Goal: Transaction & Acquisition: Purchase product/service

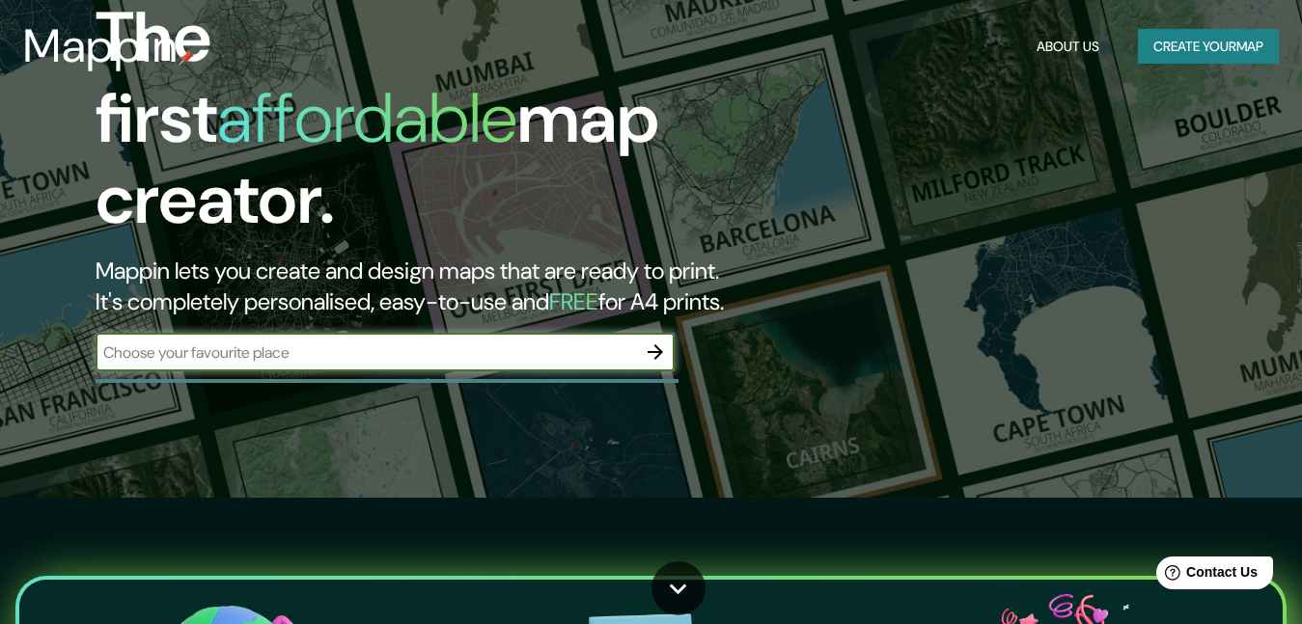
scroll to position [193, 0]
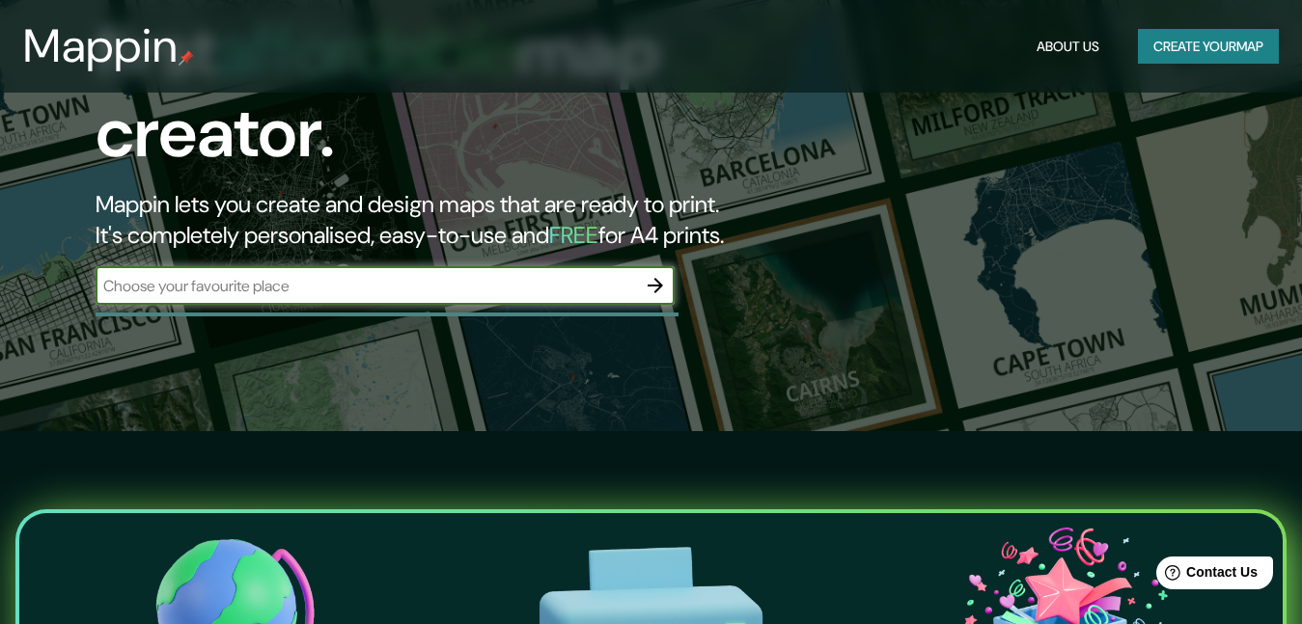
click at [548, 275] on input "text" at bounding box center [366, 286] width 540 height 22
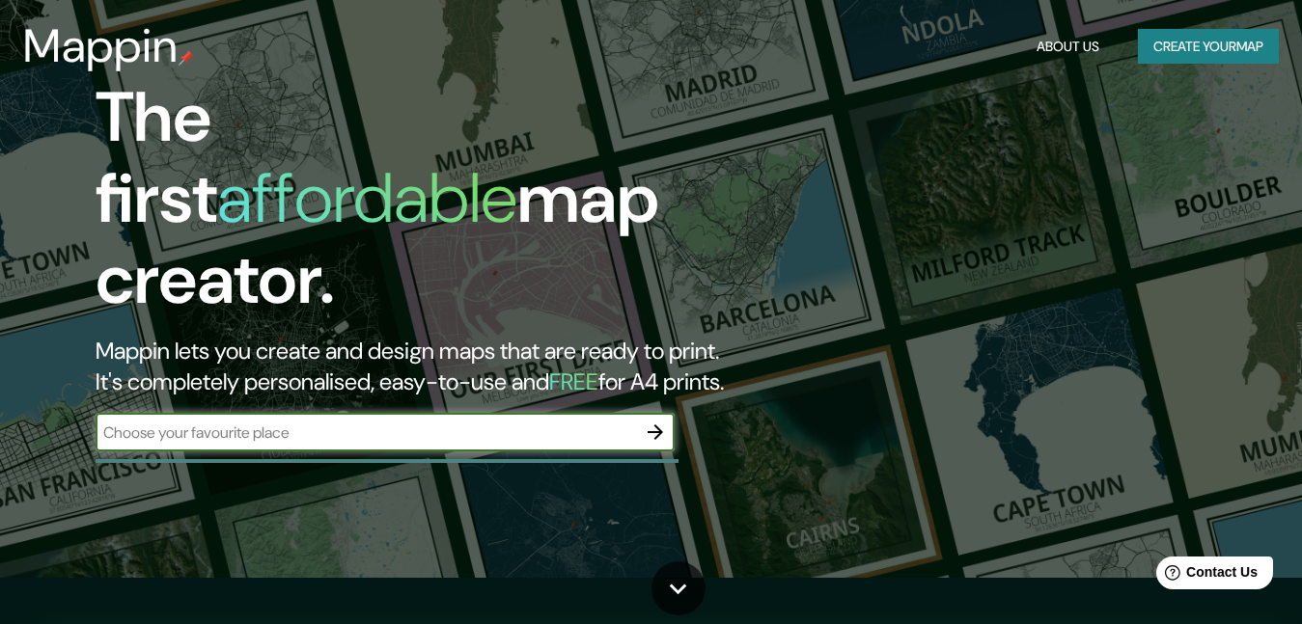
scroll to position [0, 0]
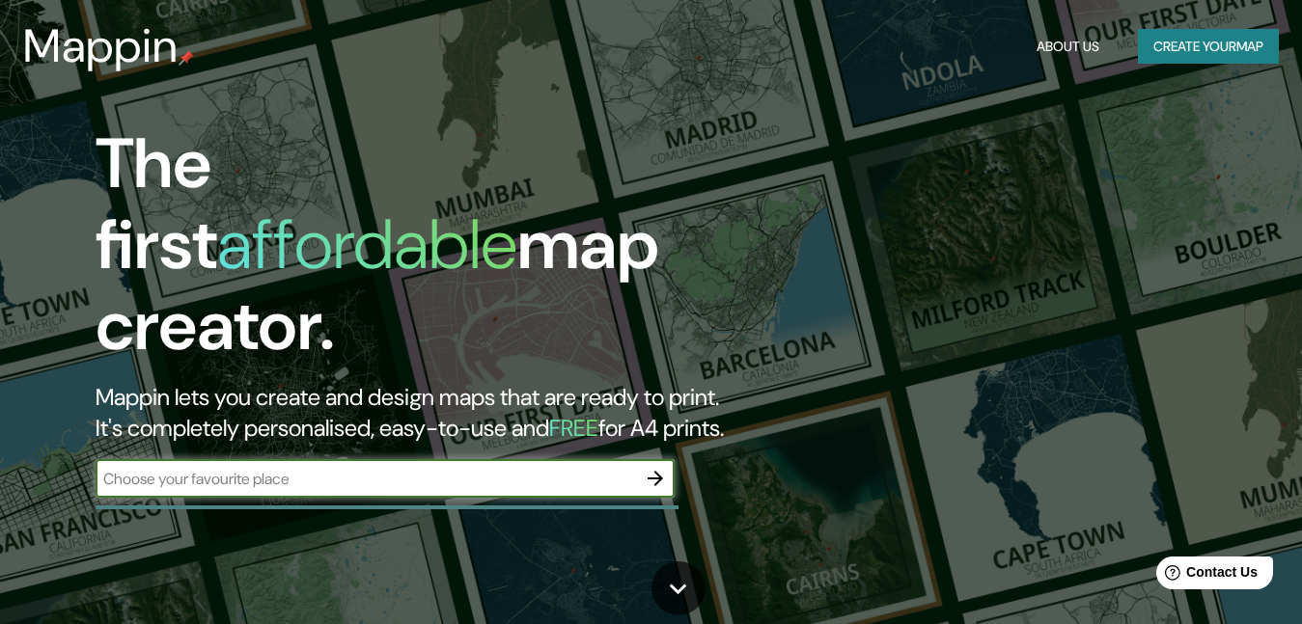
click at [431, 468] on input "text" at bounding box center [366, 479] width 540 height 22
type input "kioto [GEOGRAPHIC_DATA]"
click at [659, 471] on icon "button" at bounding box center [655, 478] width 15 height 15
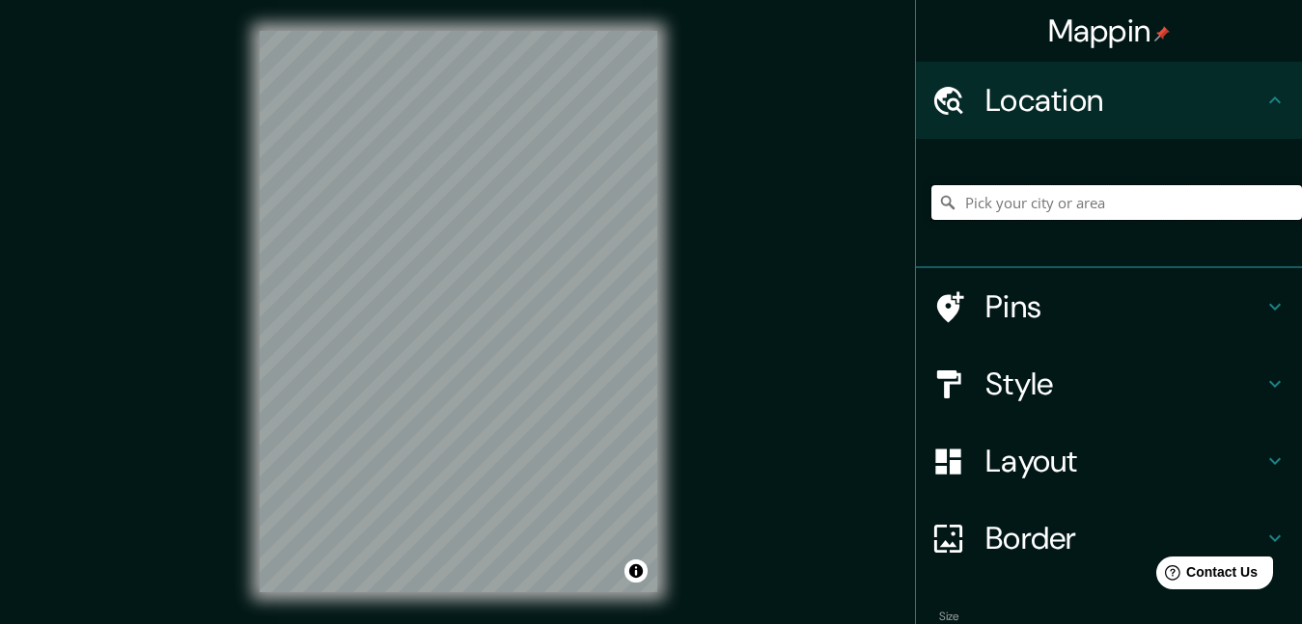
click at [1016, 198] on input "Pick your city or area" at bounding box center [1116, 202] width 371 height 35
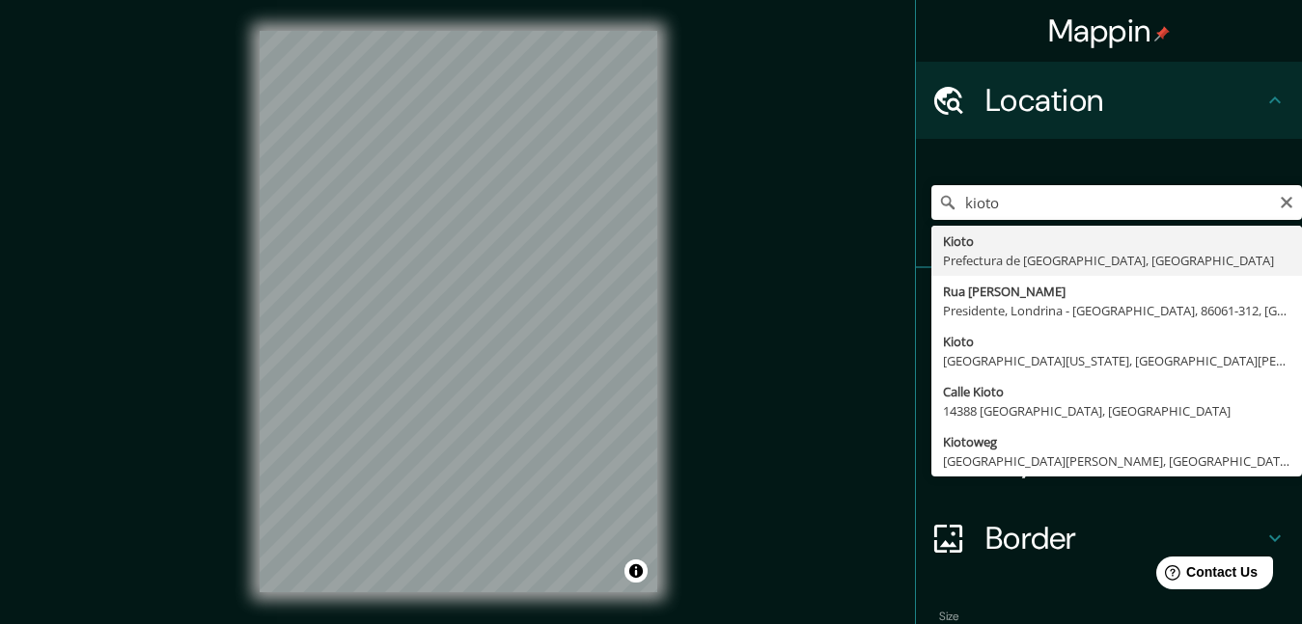
type input "Kioto, Prefectura de [GEOGRAPHIC_DATA], [GEOGRAPHIC_DATA]"
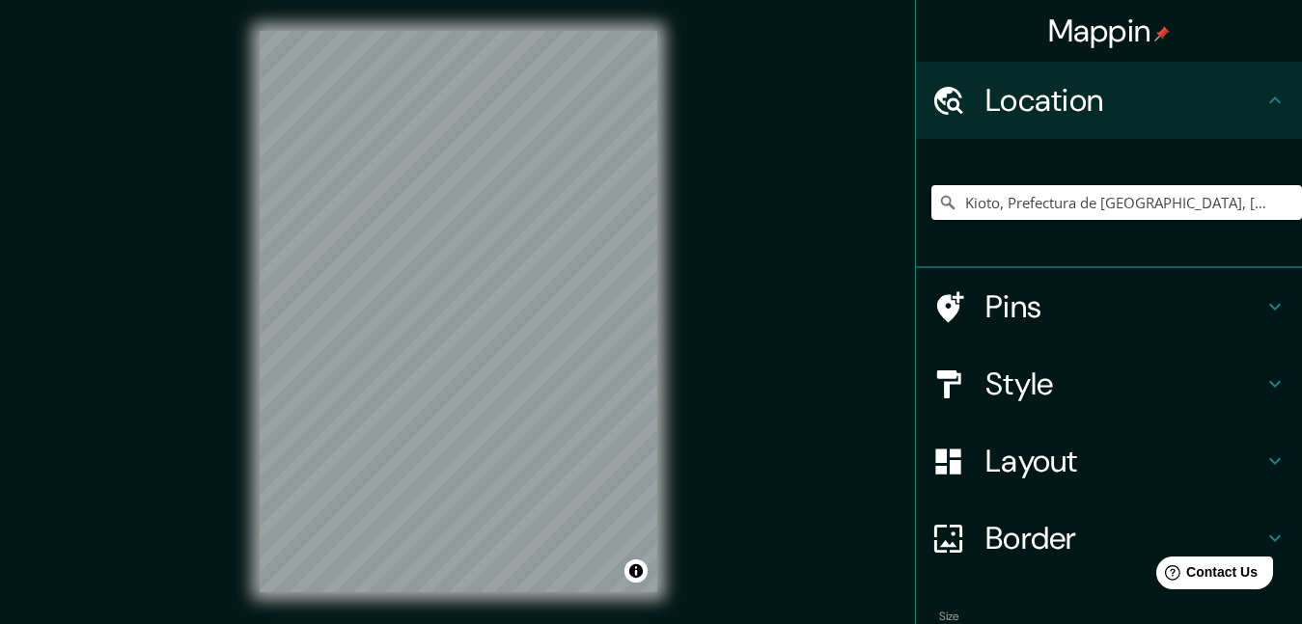
click at [1212, 379] on h4 "Style" at bounding box center [1124, 384] width 278 height 39
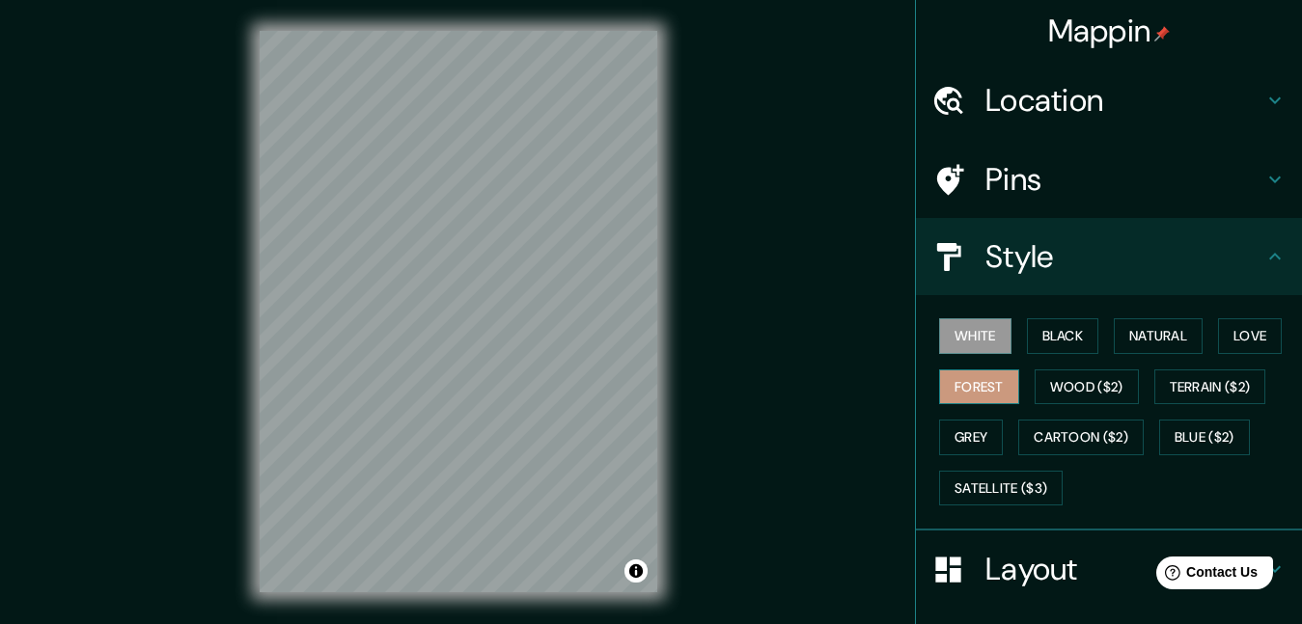
click at [951, 389] on button "Forest" at bounding box center [979, 388] width 80 height 36
click at [1147, 335] on button "Natural" at bounding box center [1158, 336] width 89 height 36
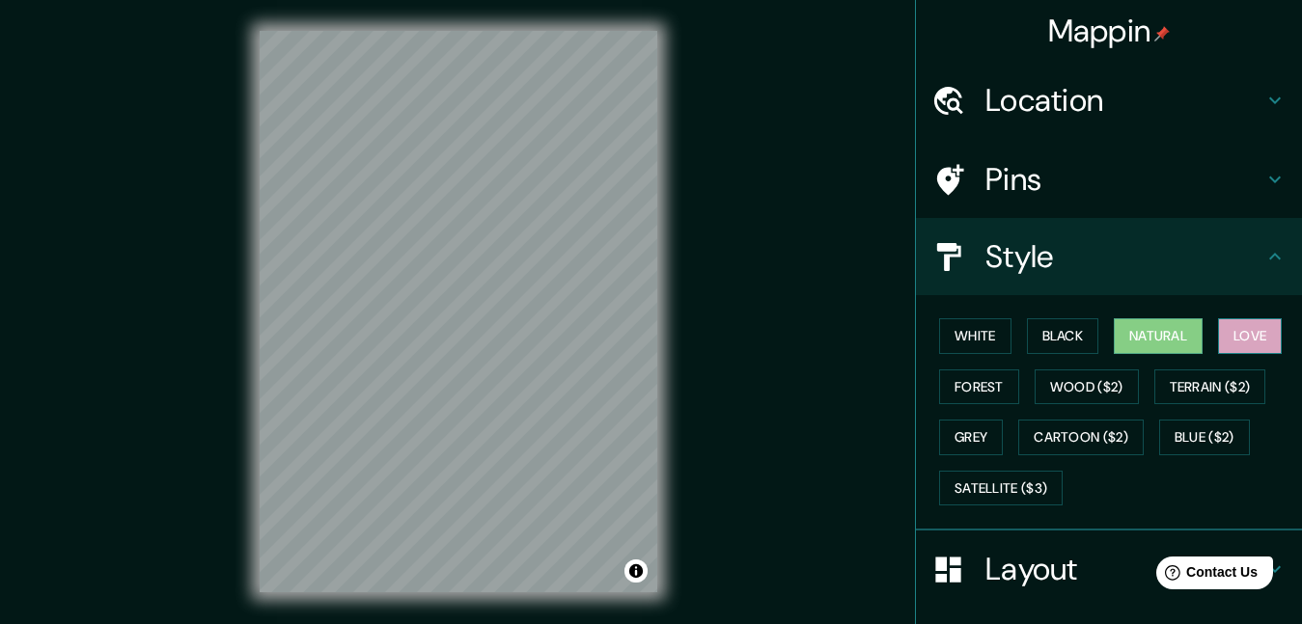
click at [1238, 331] on button "Love" at bounding box center [1250, 336] width 64 height 36
click at [959, 430] on button "Grey" at bounding box center [971, 438] width 64 height 36
click at [1131, 332] on button "Natural" at bounding box center [1158, 336] width 89 height 36
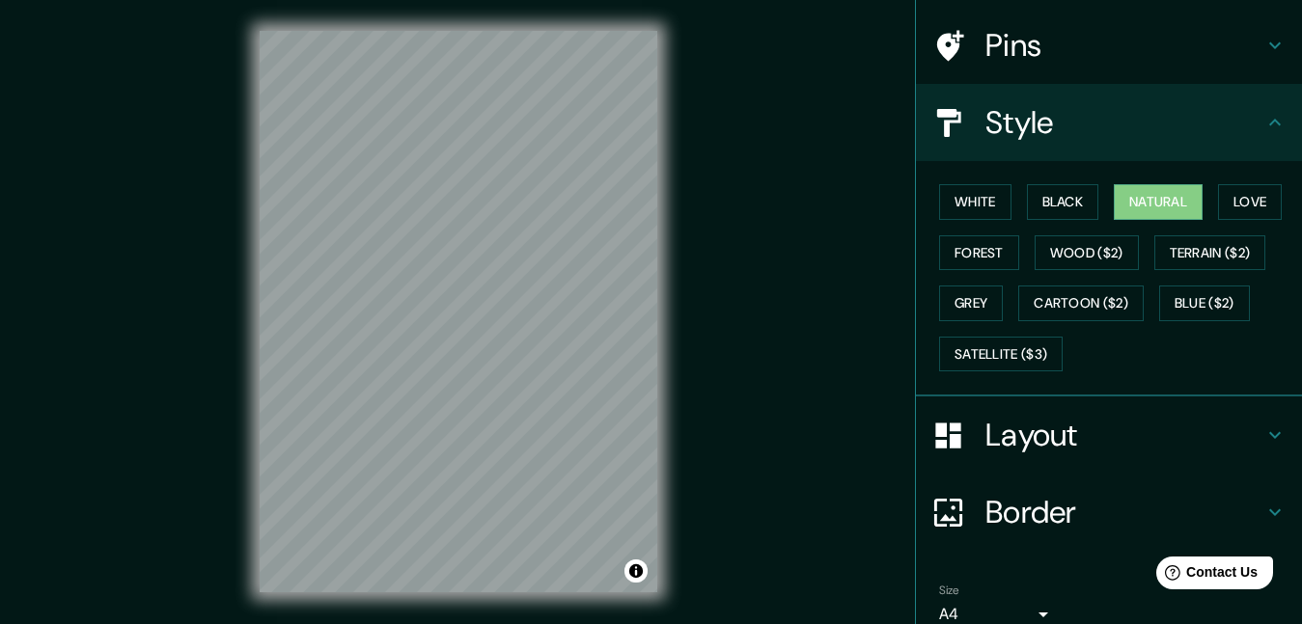
scroll to position [193, 0]
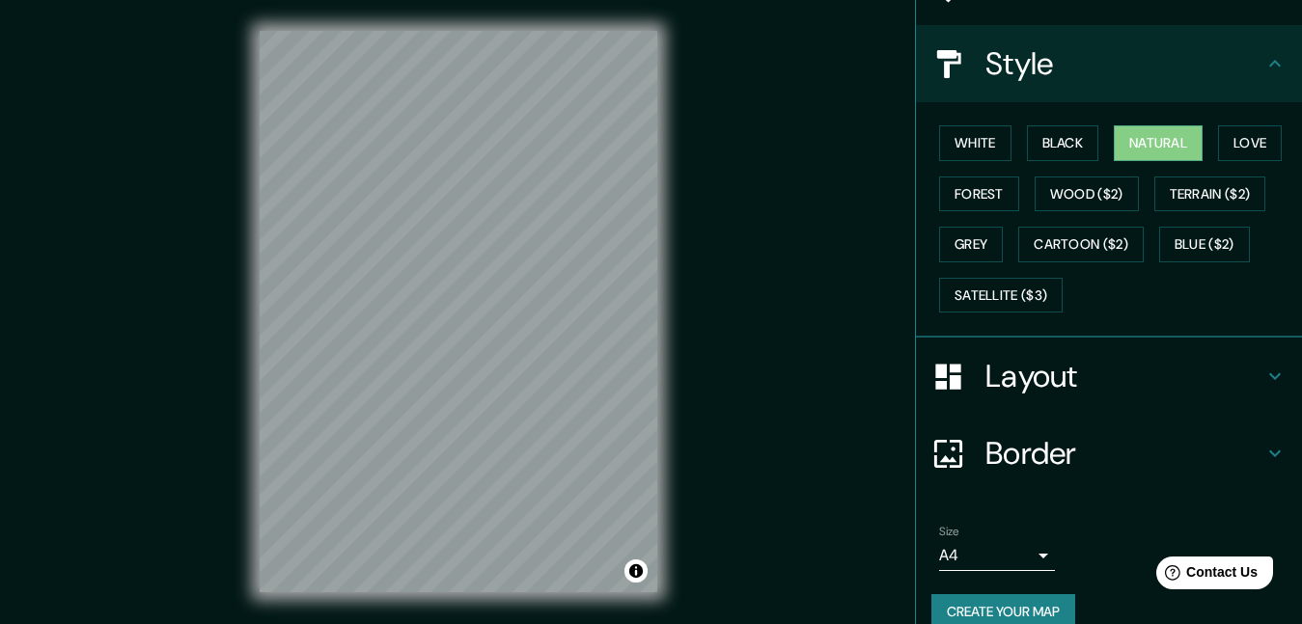
click at [1263, 374] on icon at bounding box center [1274, 376] width 23 height 23
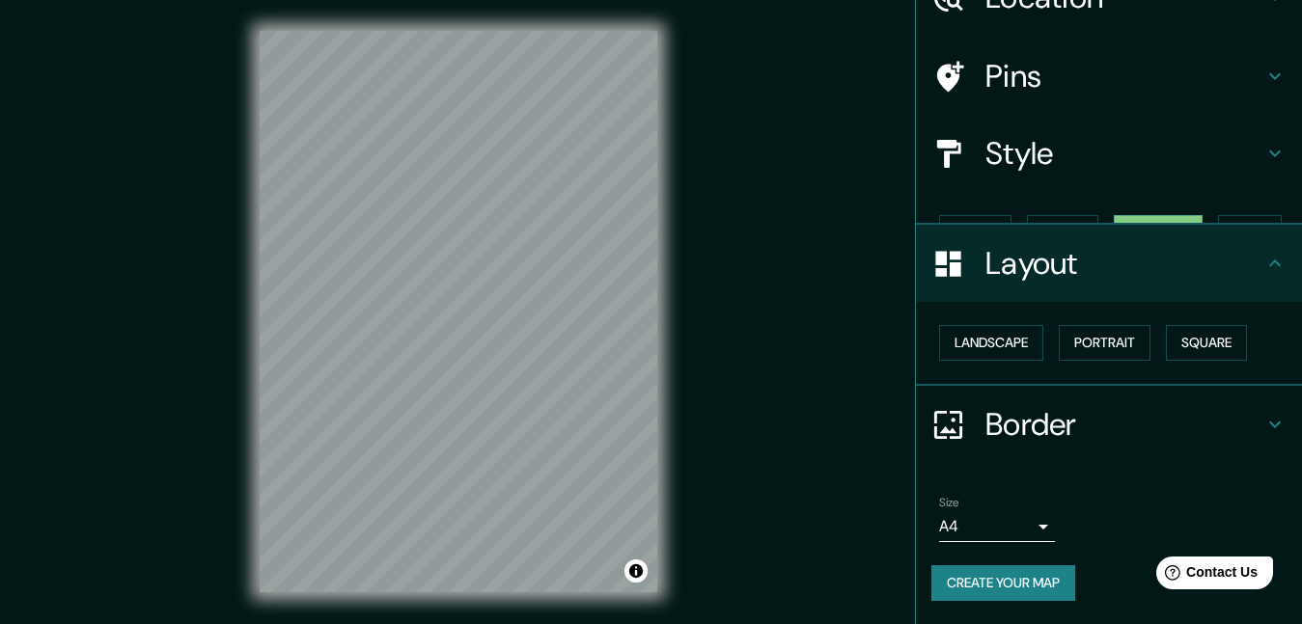
scroll to position [69, 0]
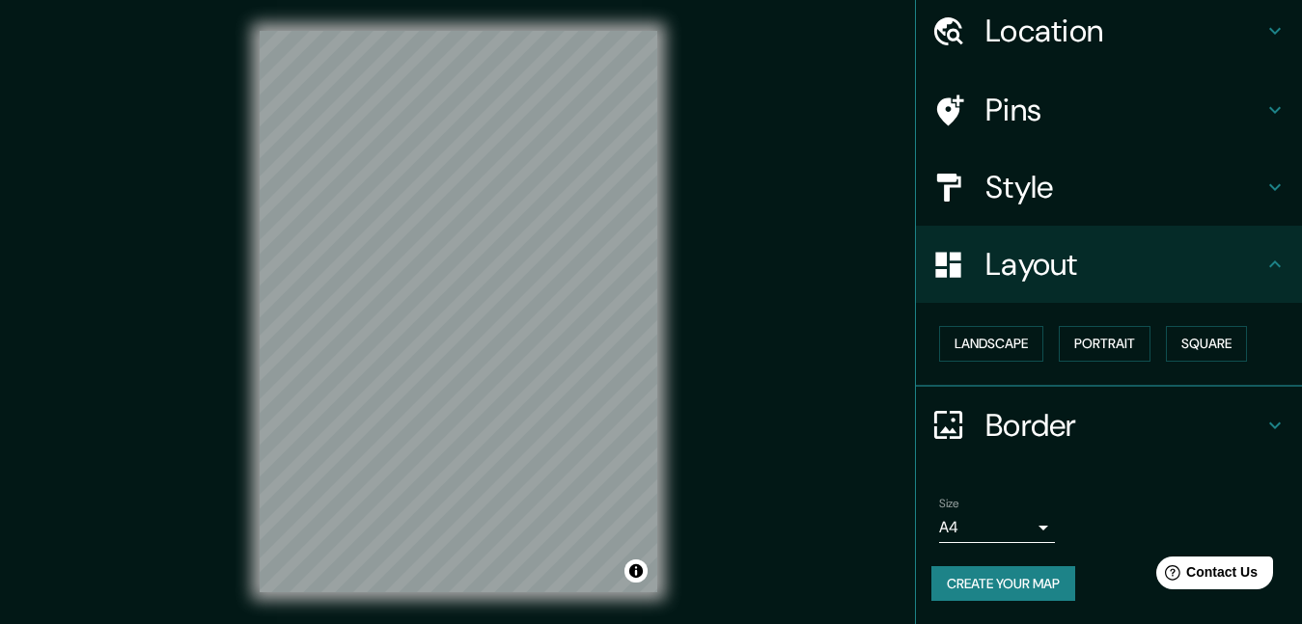
click at [1263, 418] on icon at bounding box center [1274, 425] width 23 height 23
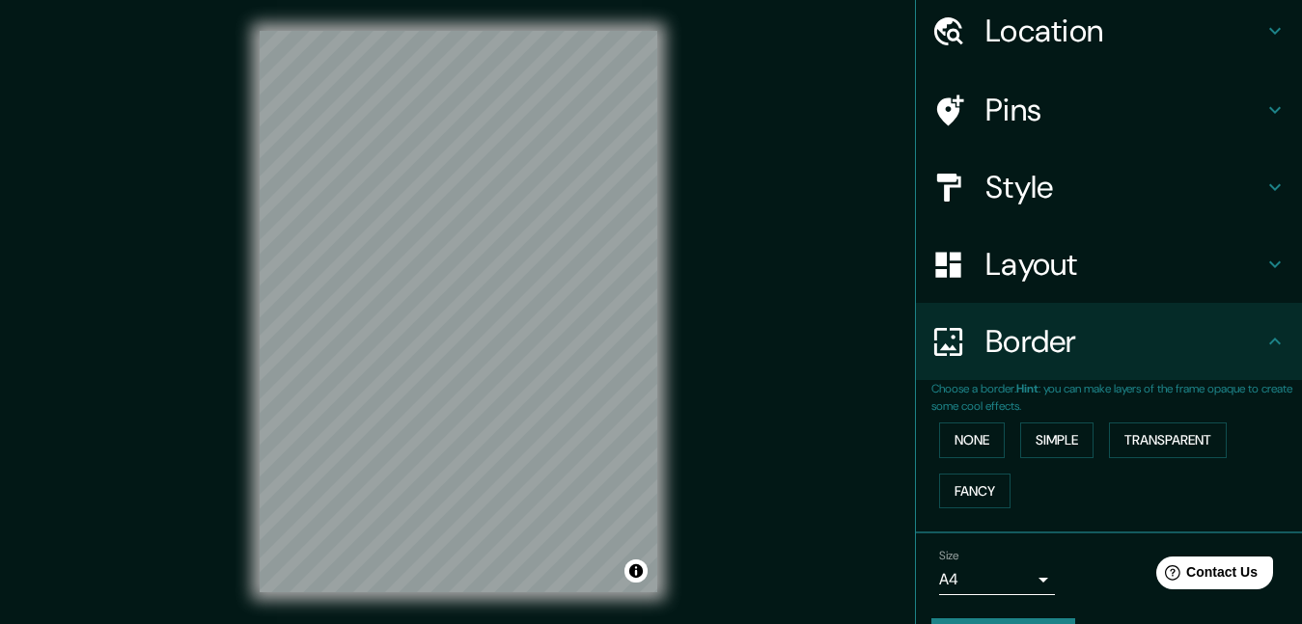
scroll to position [123, 0]
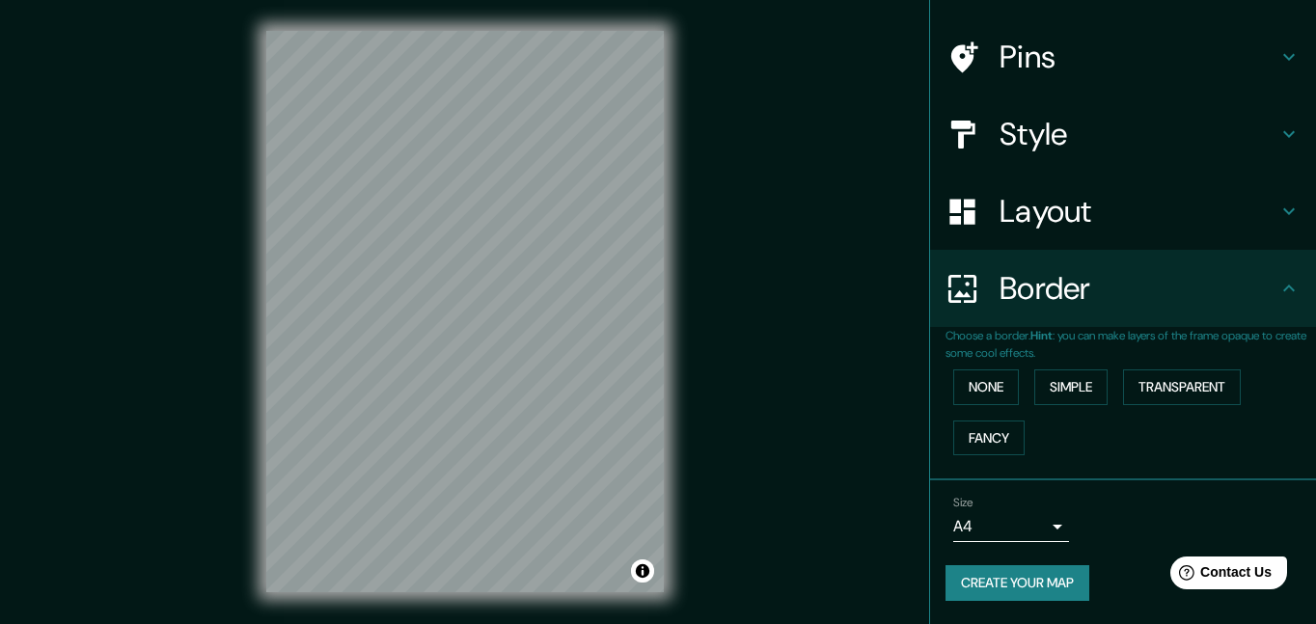
click at [1022, 528] on body "Mappin Location [GEOGRAPHIC_DATA], Prefectura de [GEOGRAPHIC_DATA], [GEOGRAPHIC…" at bounding box center [658, 312] width 1316 height 624
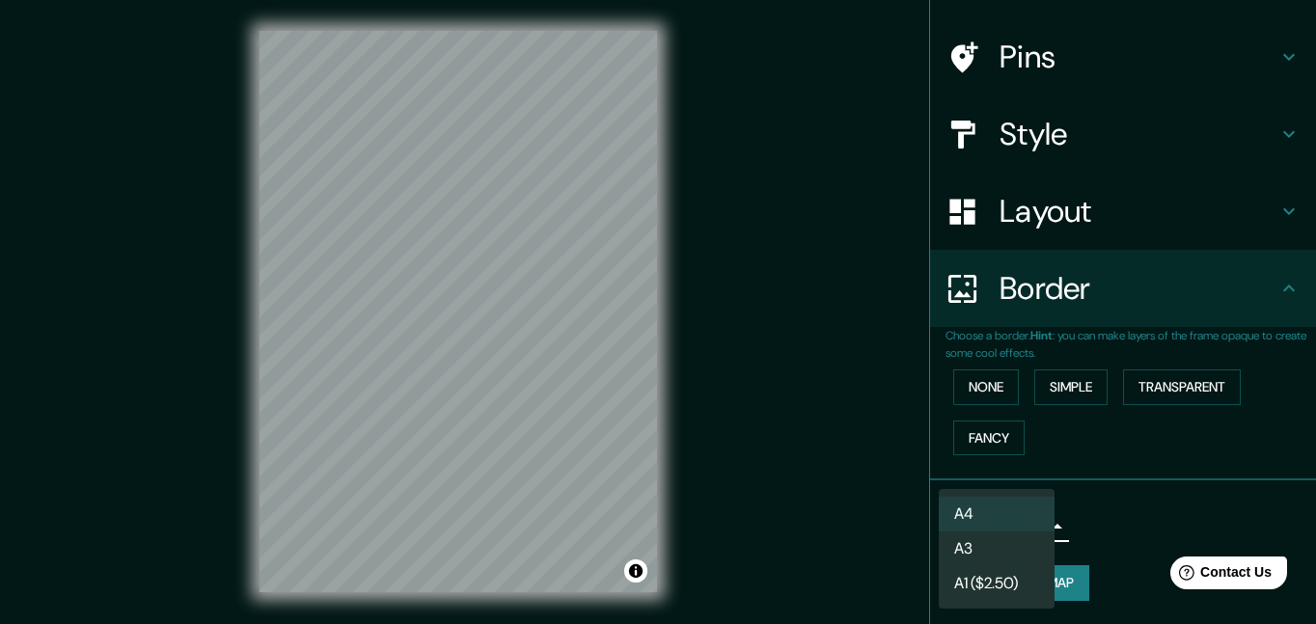
click at [995, 541] on li "A3" at bounding box center [997, 549] width 116 height 35
type input "a4"
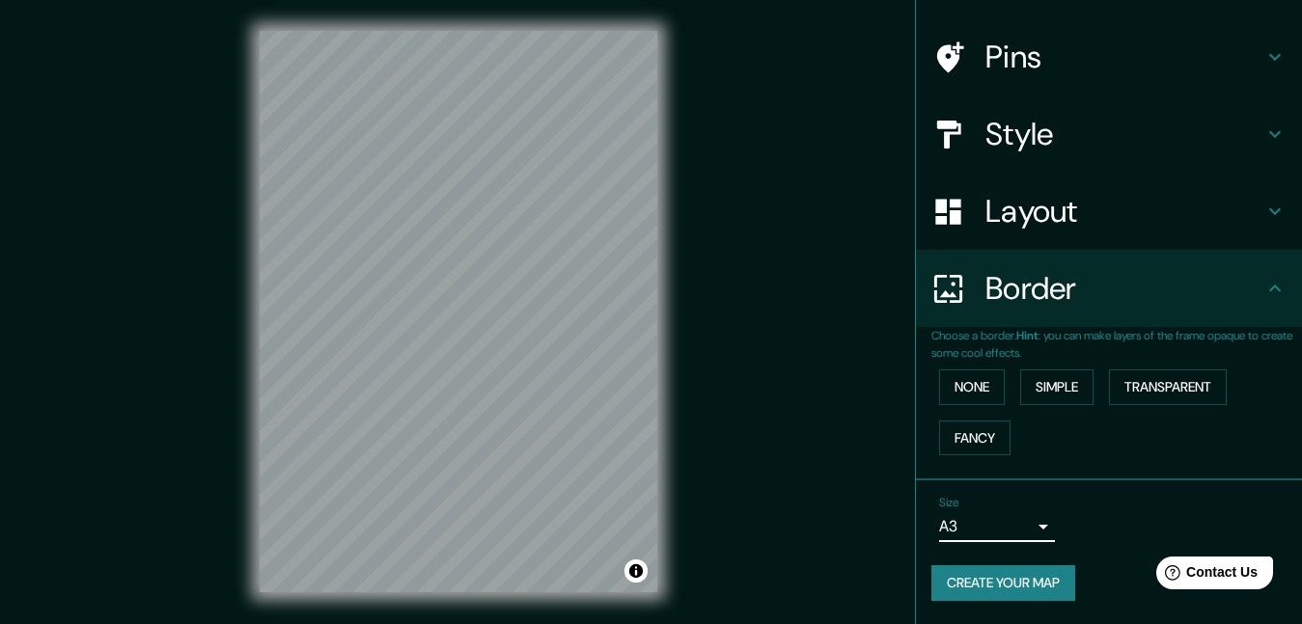
click at [1263, 217] on icon at bounding box center [1274, 211] width 23 height 23
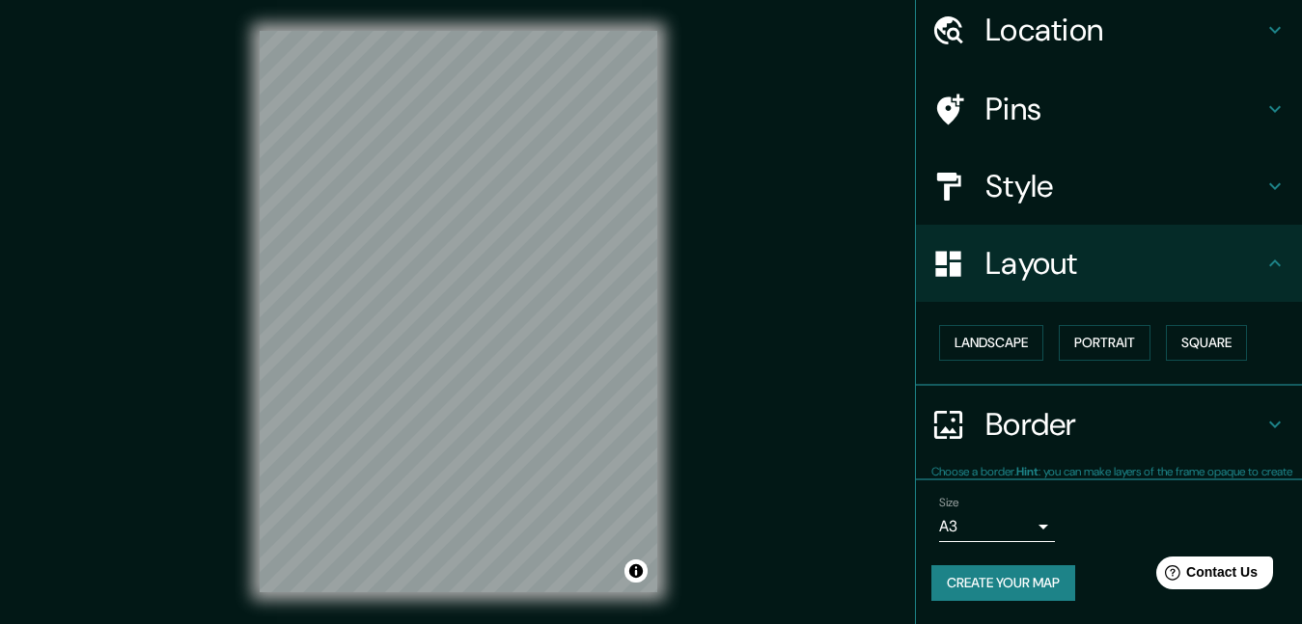
scroll to position [69, 0]
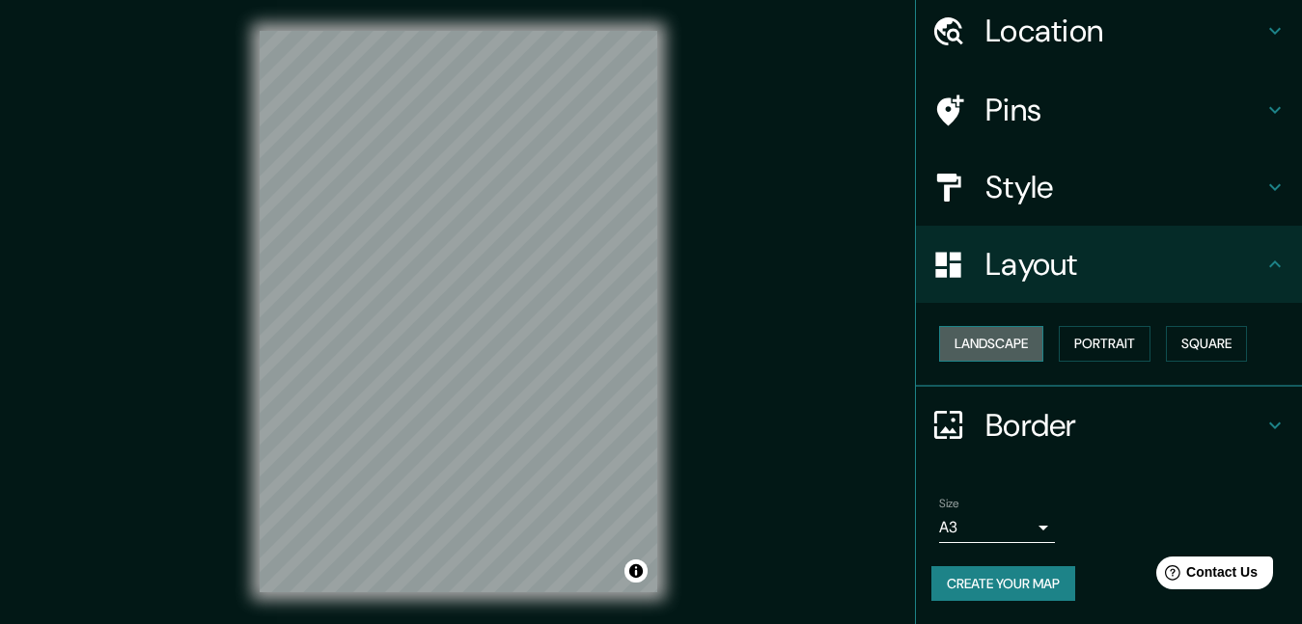
click at [993, 343] on button "Landscape" at bounding box center [991, 344] width 104 height 36
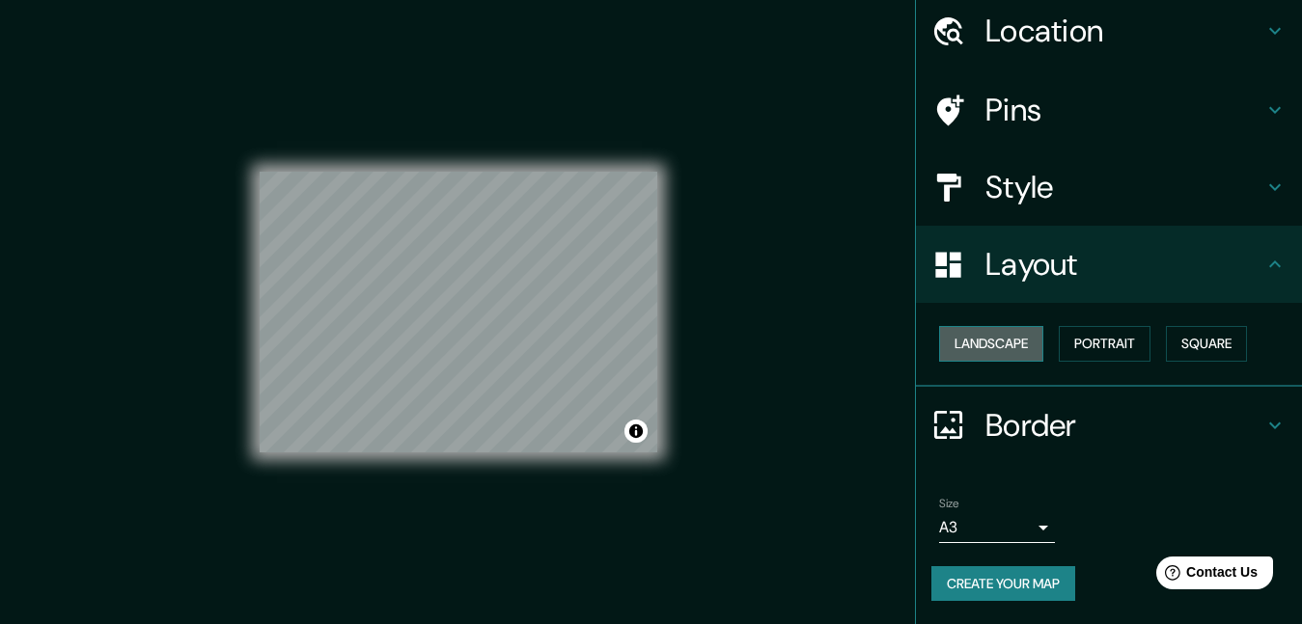
click at [987, 346] on button "Landscape" at bounding box center [991, 344] width 104 height 36
click at [1095, 347] on button "Portrait" at bounding box center [1105, 344] width 92 height 36
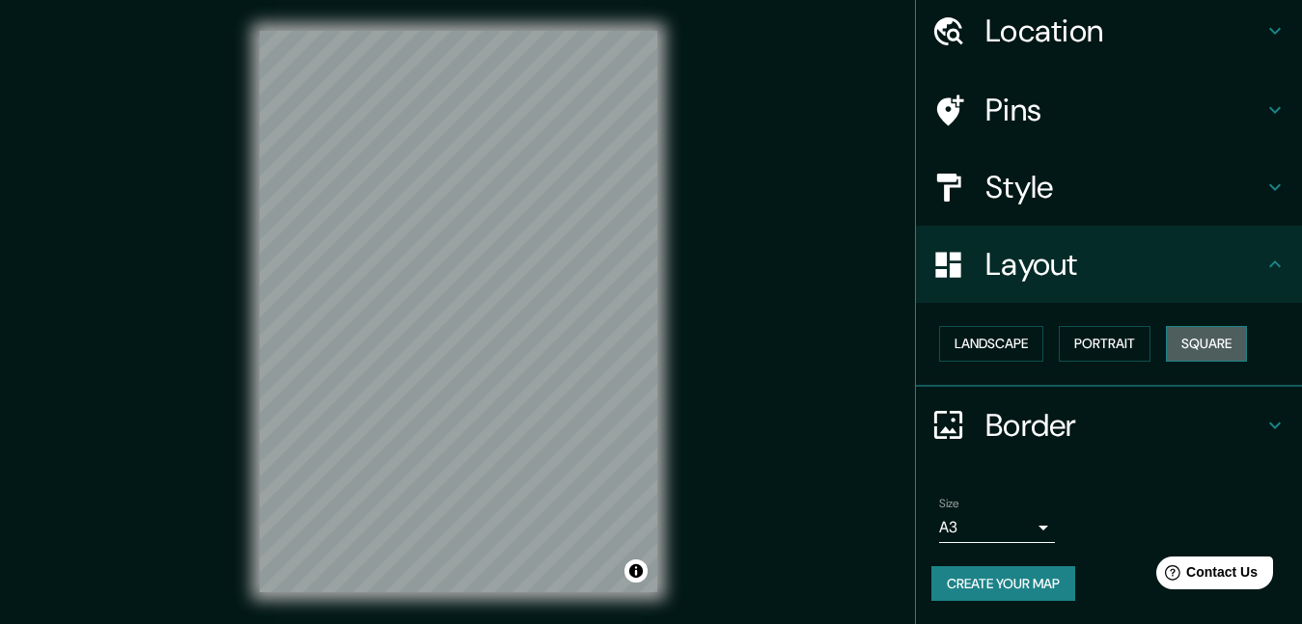
click at [1184, 346] on button "Square" at bounding box center [1206, 344] width 81 height 36
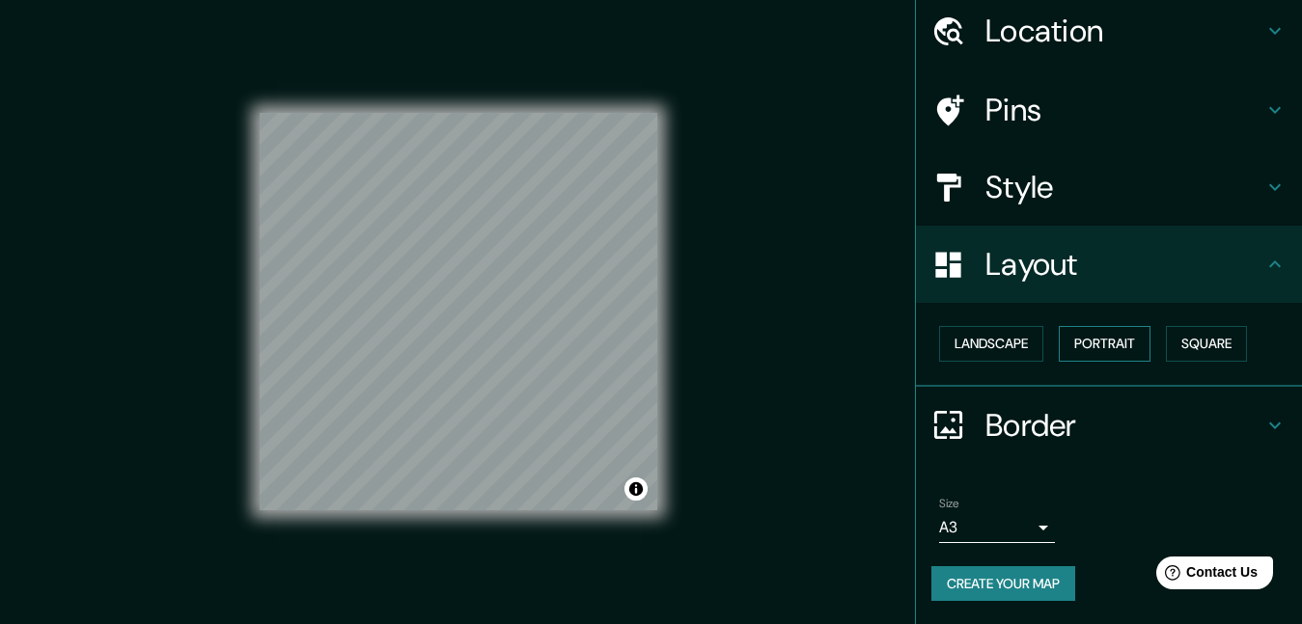
click at [1104, 349] on button "Portrait" at bounding box center [1105, 344] width 92 height 36
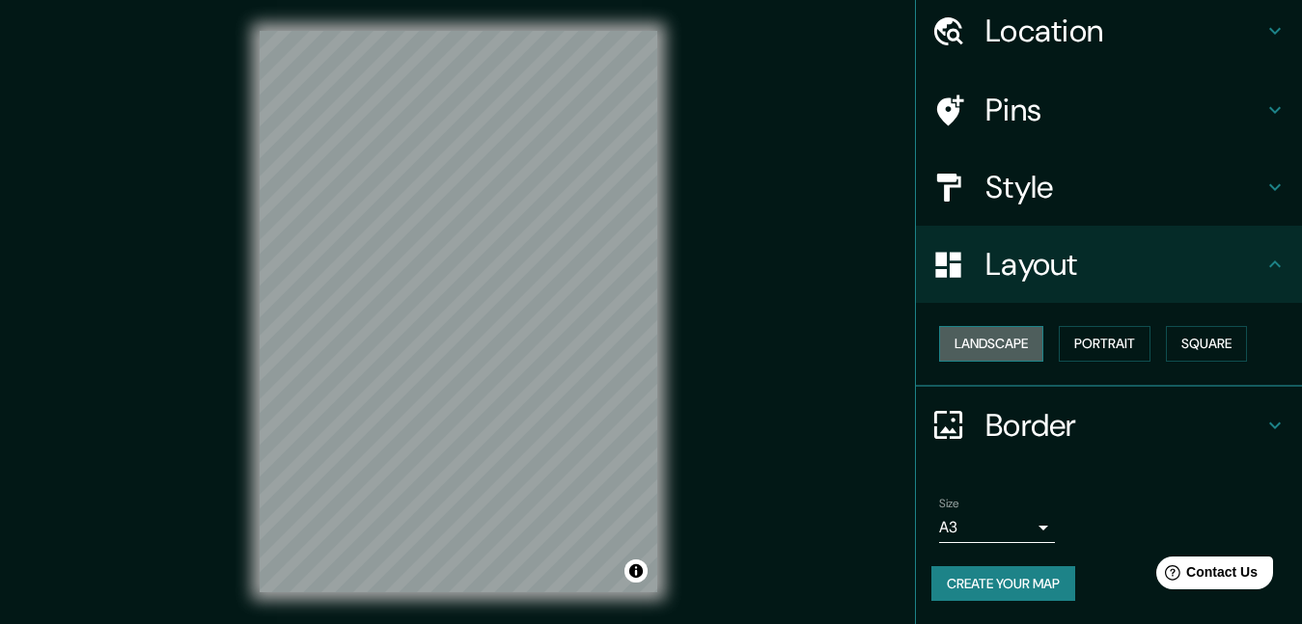
click at [1006, 345] on button "Landscape" at bounding box center [991, 344] width 104 height 36
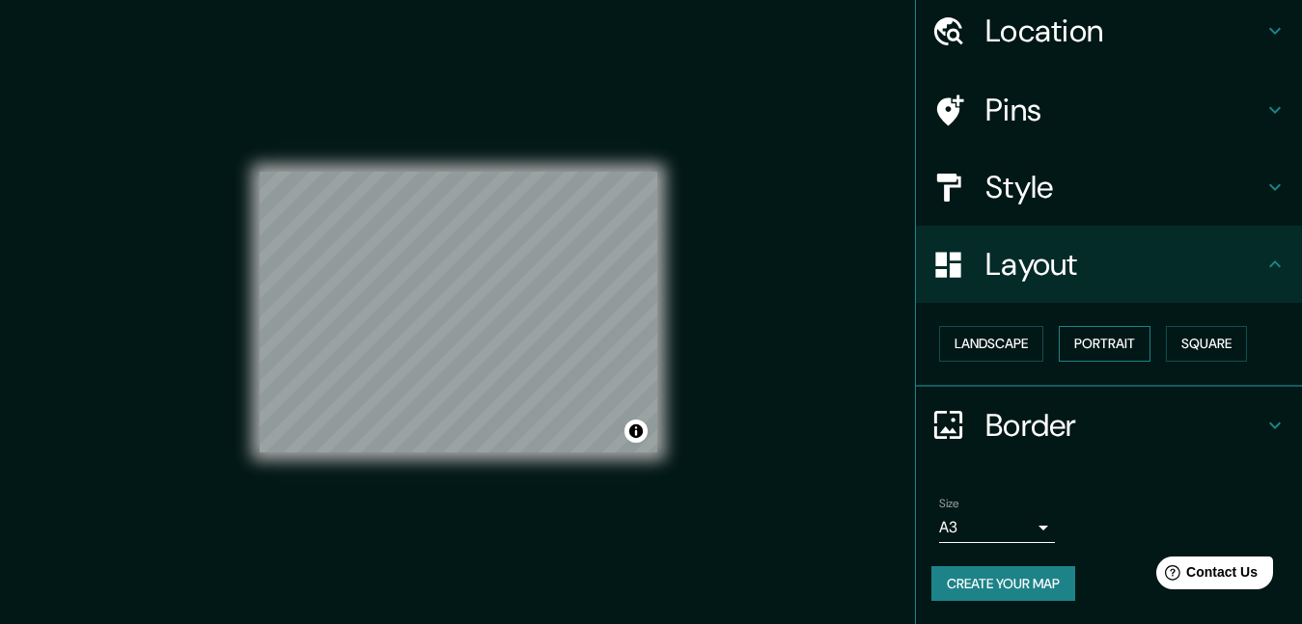
click at [1110, 342] on button "Portrait" at bounding box center [1105, 344] width 92 height 36
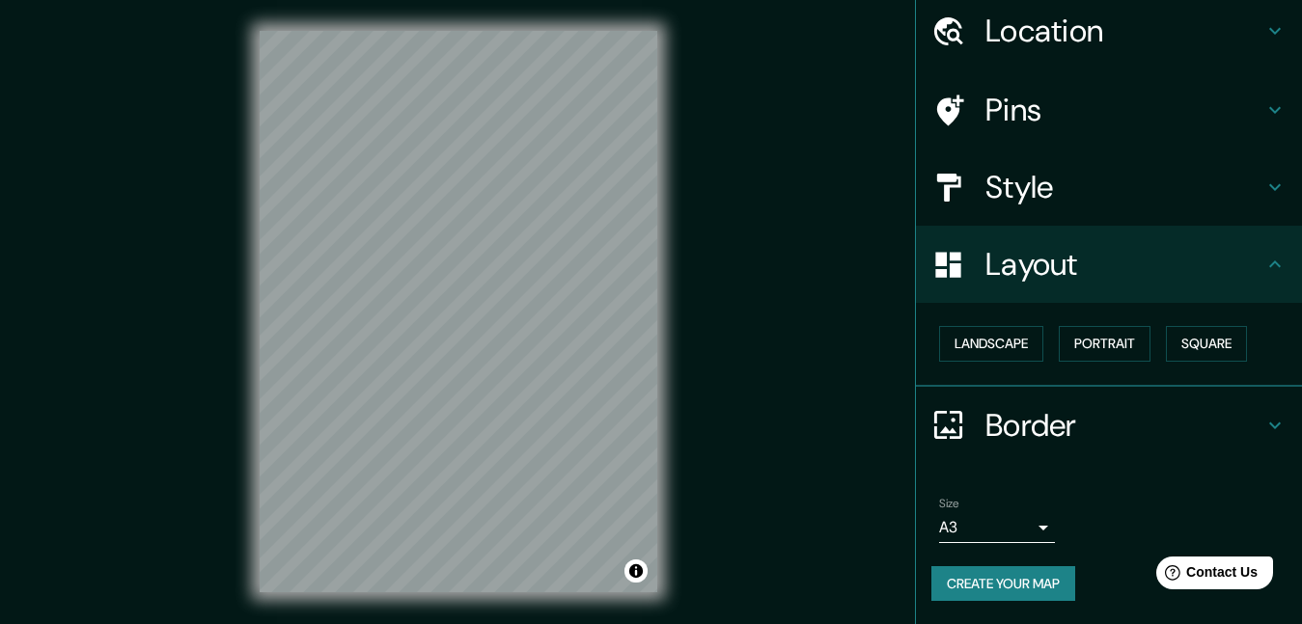
click at [1263, 424] on icon at bounding box center [1274, 425] width 23 height 23
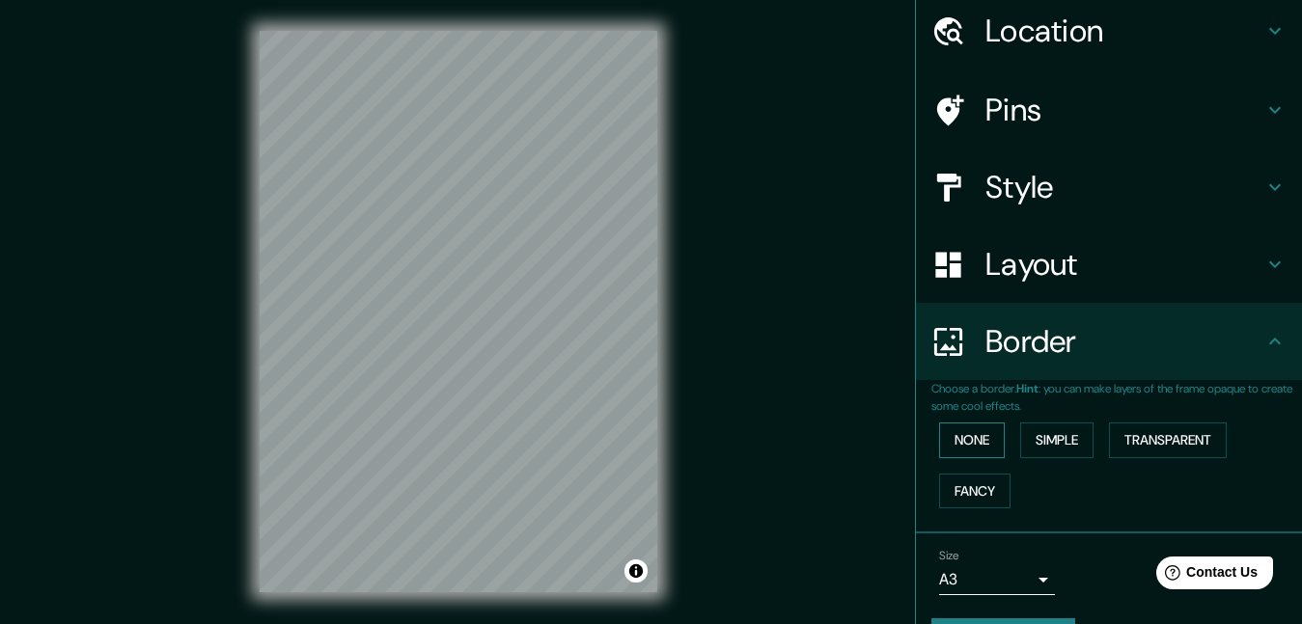
click at [959, 432] on button "None" at bounding box center [972, 441] width 66 height 36
click at [969, 442] on button "None" at bounding box center [972, 441] width 66 height 36
click at [1059, 433] on button "Simple" at bounding box center [1056, 441] width 73 height 36
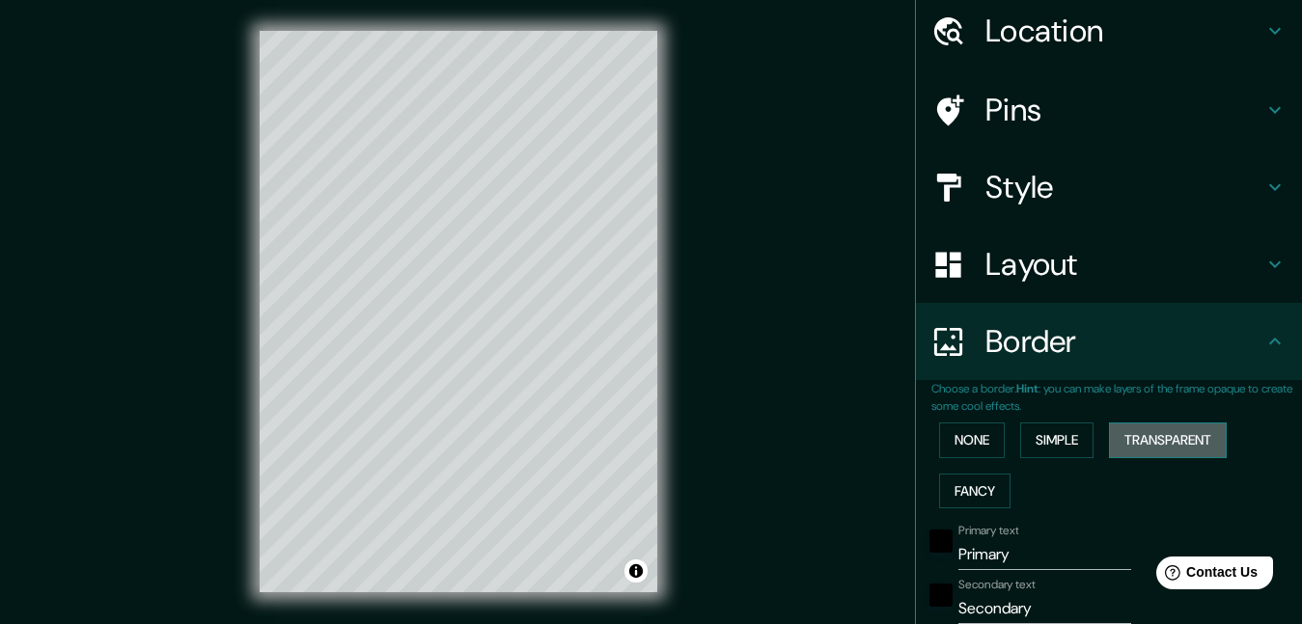
click at [1153, 433] on button "Transparent" at bounding box center [1168, 441] width 118 height 36
click at [970, 486] on button "Fancy" at bounding box center [974, 492] width 71 height 36
click at [950, 427] on button "None" at bounding box center [972, 441] width 66 height 36
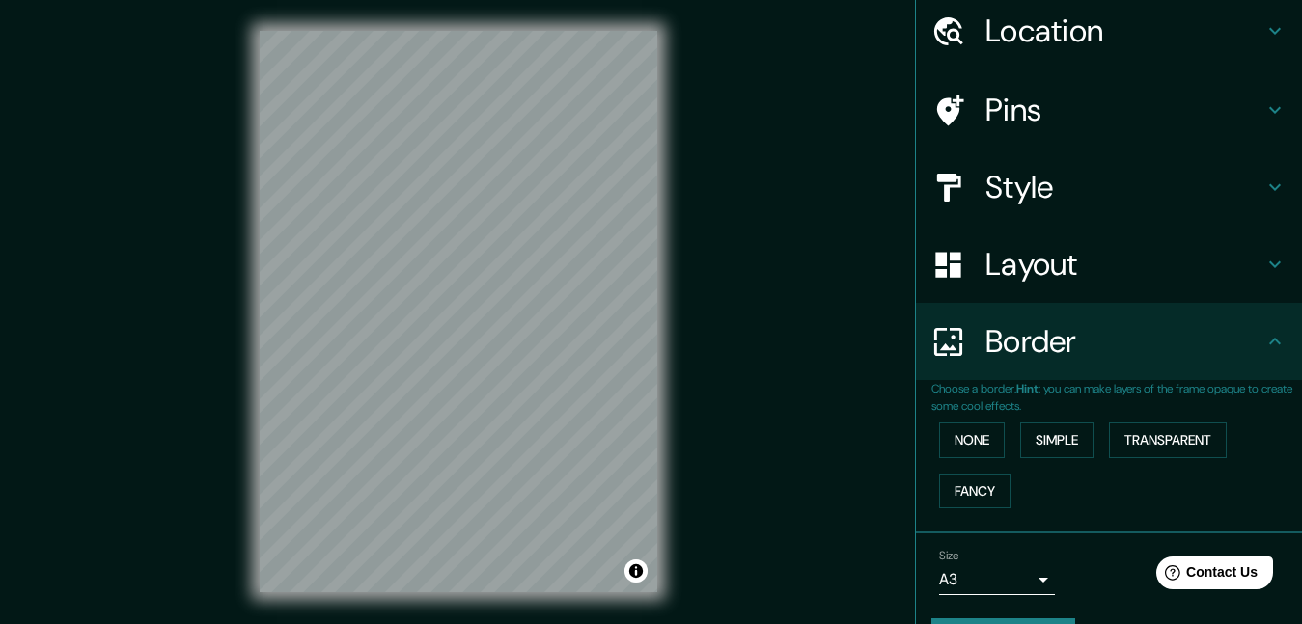
click at [1088, 278] on h4 "Layout" at bounding box center [1124, 264] width 278 height 39
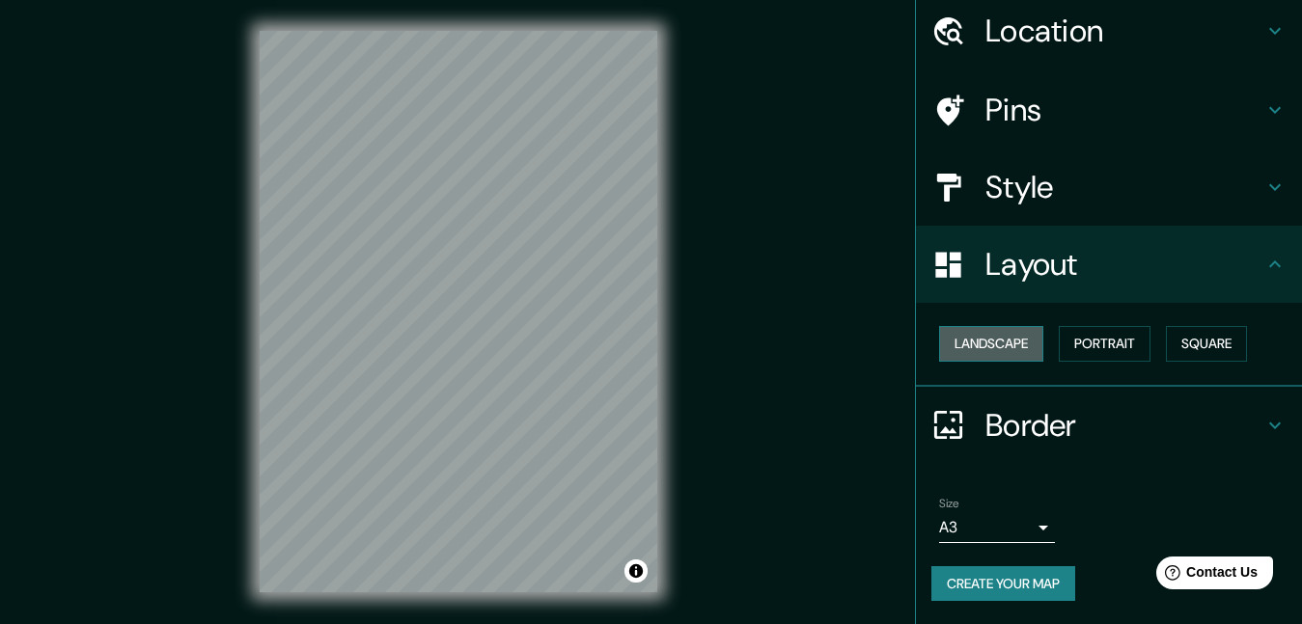
click at [990, 352] on button "Landscape" at bounding box center [991, 344] width 104 height 36
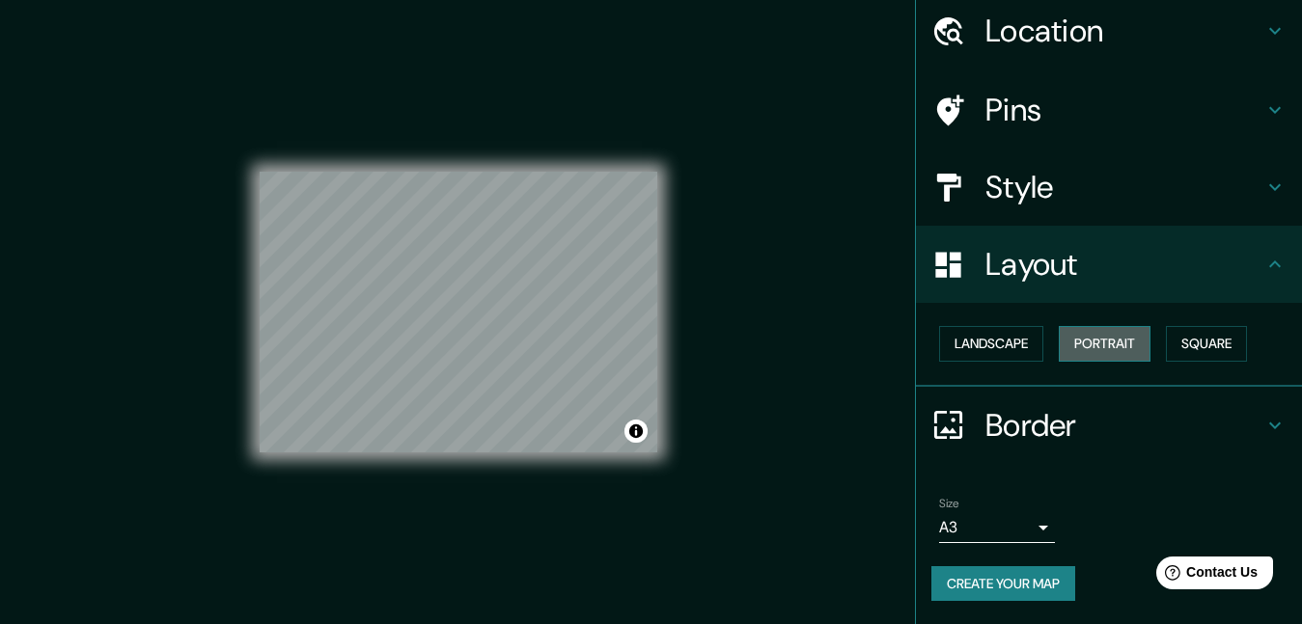
click at [1077, 352] on button "Portrait" at bounding box center [1105, 344] width 92 height 36
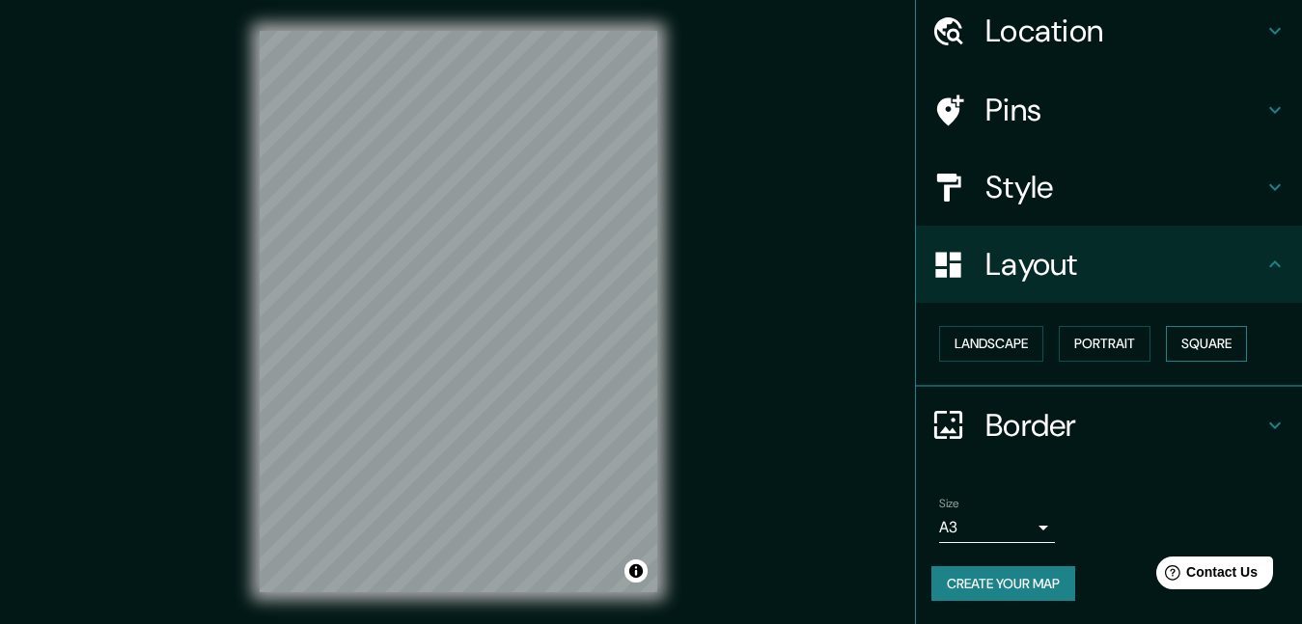
click at [1220, 345] on button "Square" at bounding box center [1206, 344] width 81 height 36
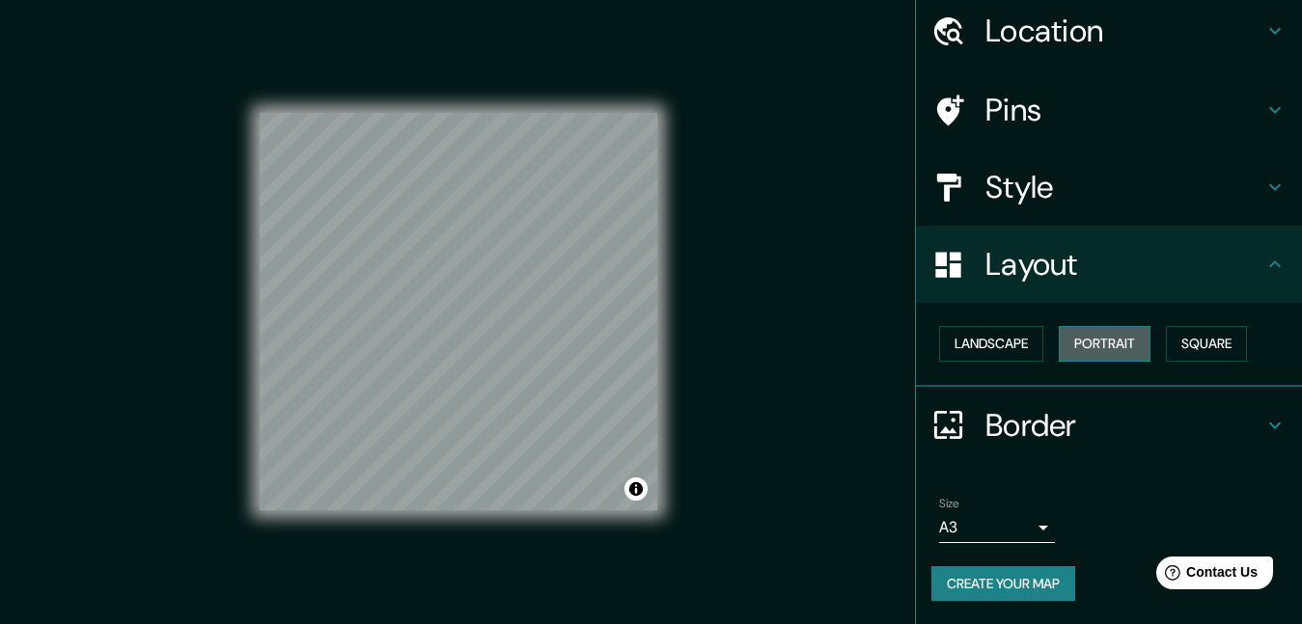
click at [1116, 350] on button "Portrait" at bounding box center [1105, 344] width 92 height 36
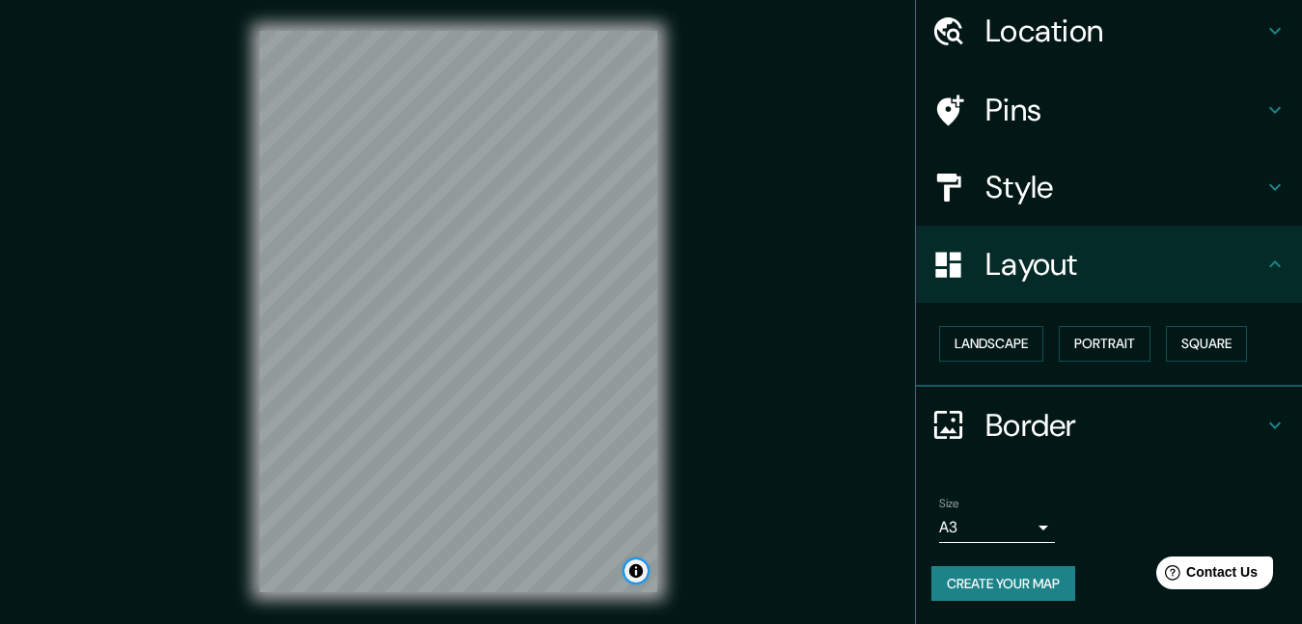
click at [640, 569] on button "Toggle attribution" at bounding box center [635, 571] width 23 height 23
